Goal: Transaction & Acquisition: Purchase product/service

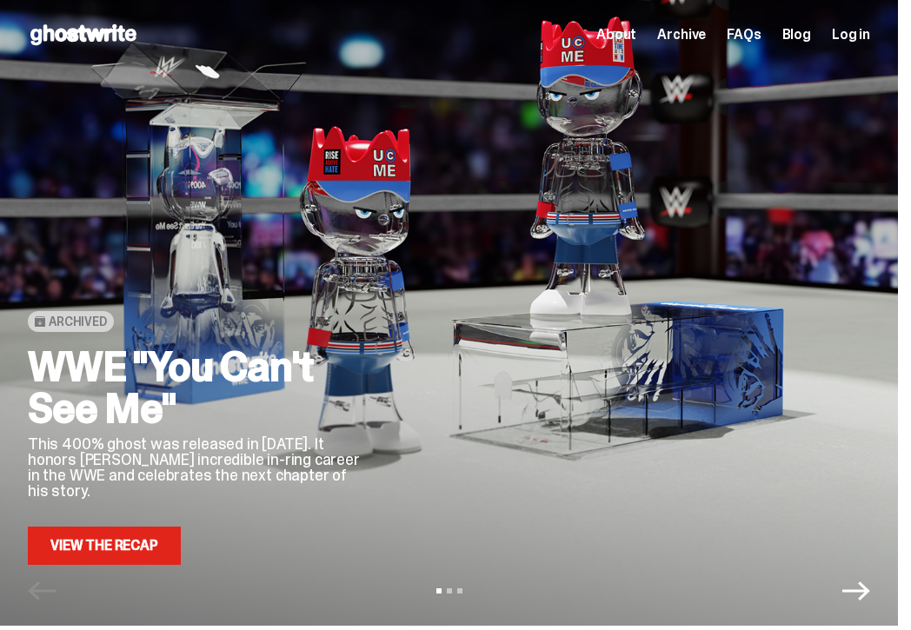
click at [118, 545] on link "View the Recap" at bounding box center [104, 546] width 153 height 38
